Goal: Information Seeking & Learning: Learn about a topic

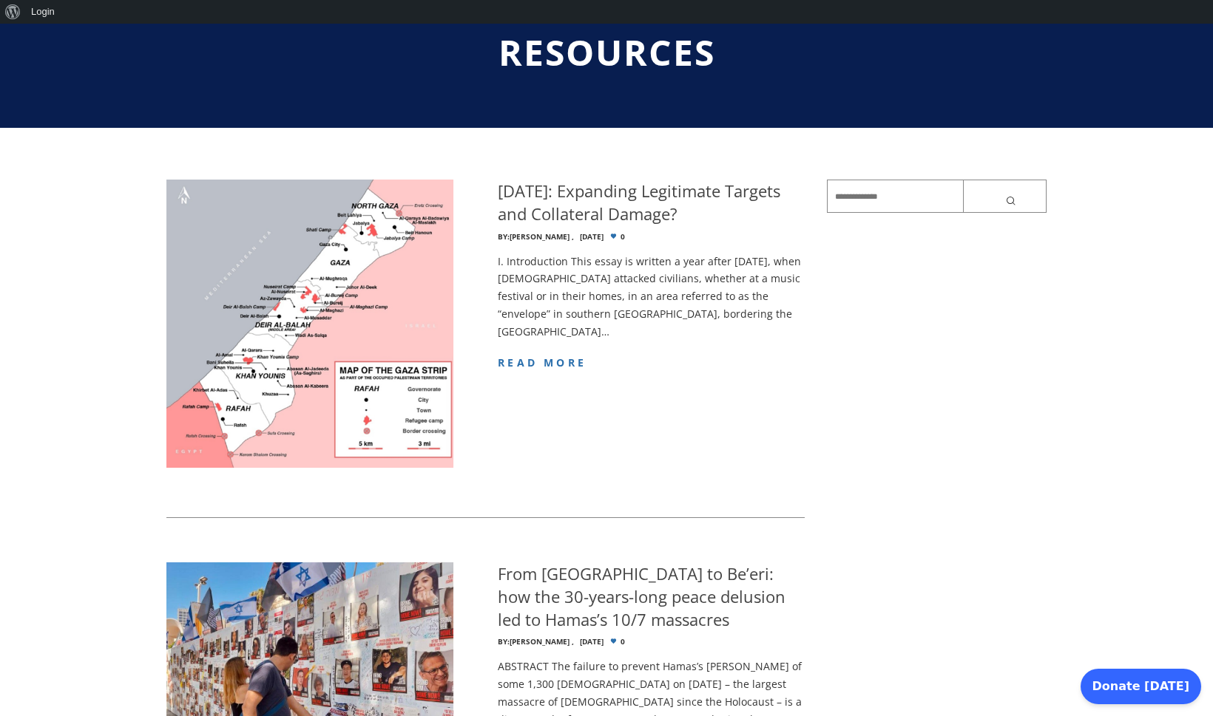
scroll to position [157, 0]
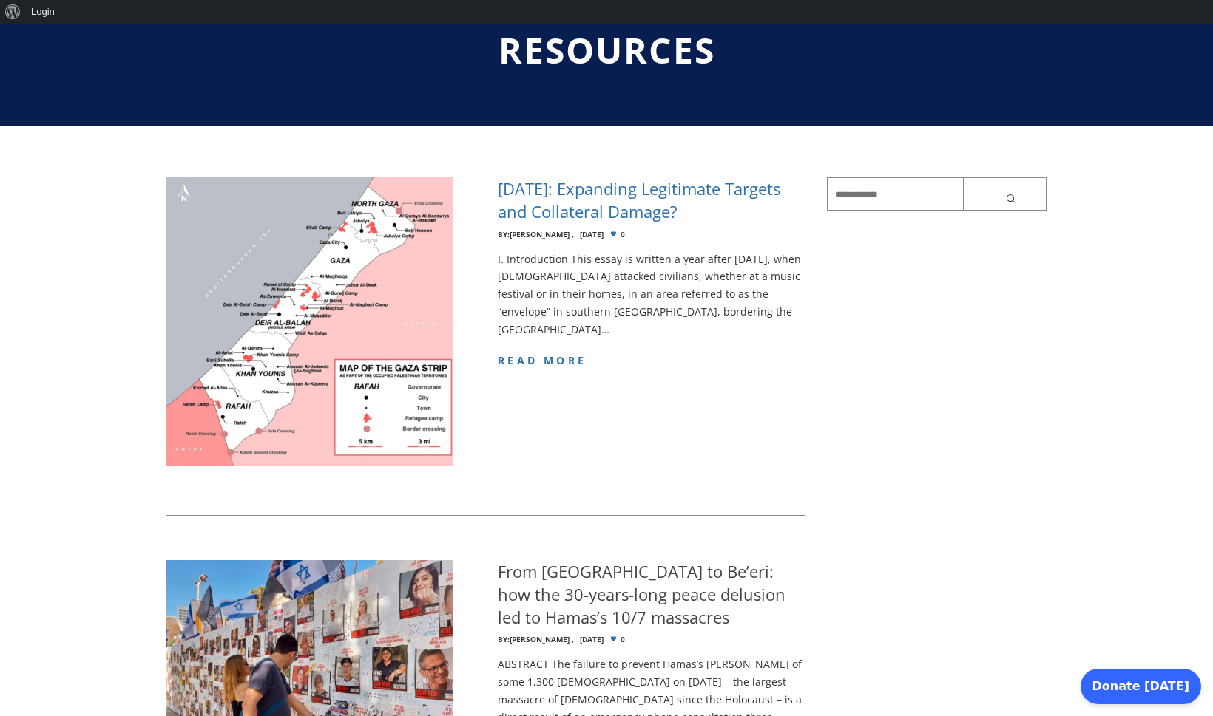
click at [550, 188] on h4 "[DATE]: Expanding Legitimate Targets and [MEDICAL_DATA]?" at bounding box center [651, 200] width 306 height 46
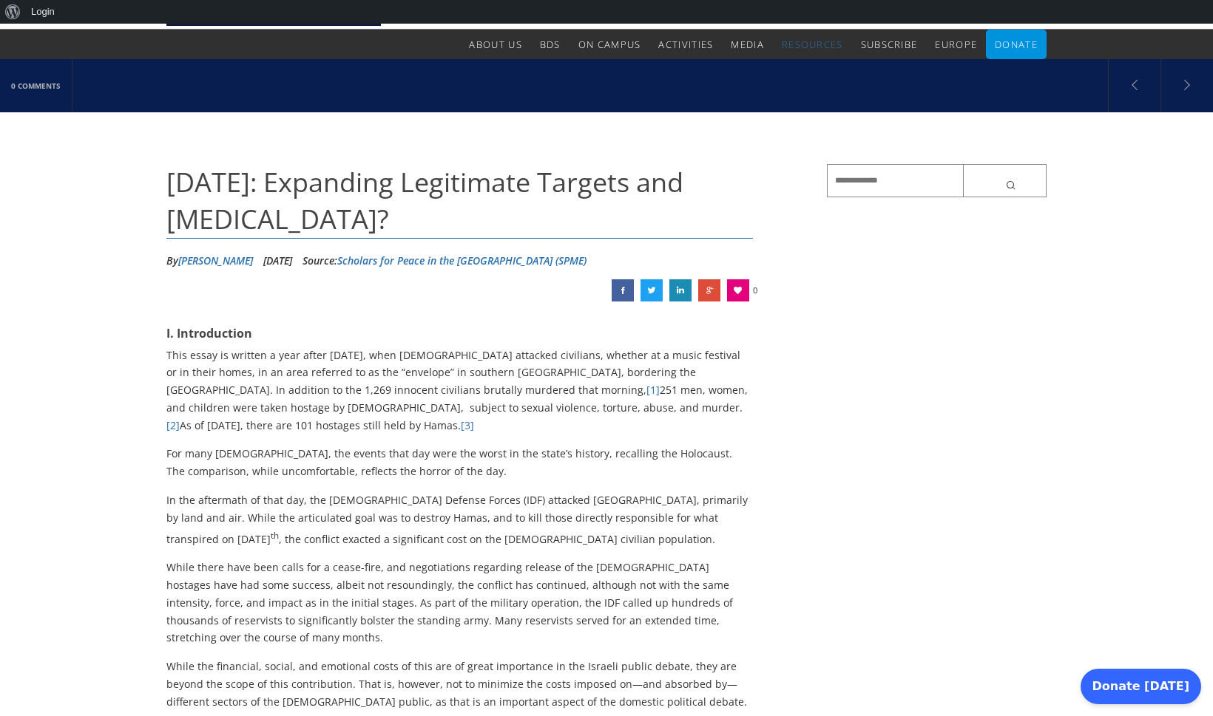
scroll to position [98, 0]
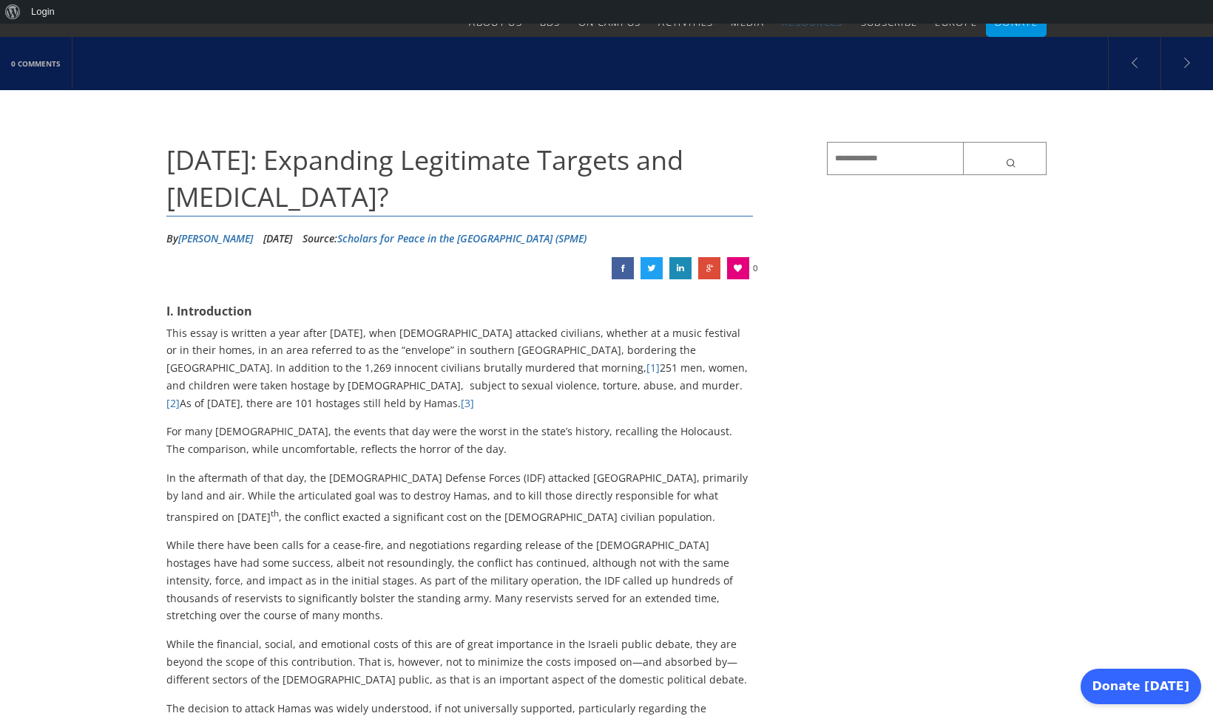
click at [193, 239] on link "[PERSON_NAME]" at bounding box center [215, 238] width 75 height 14
